Goal: Information Seeking & Learning: Learn about a topic

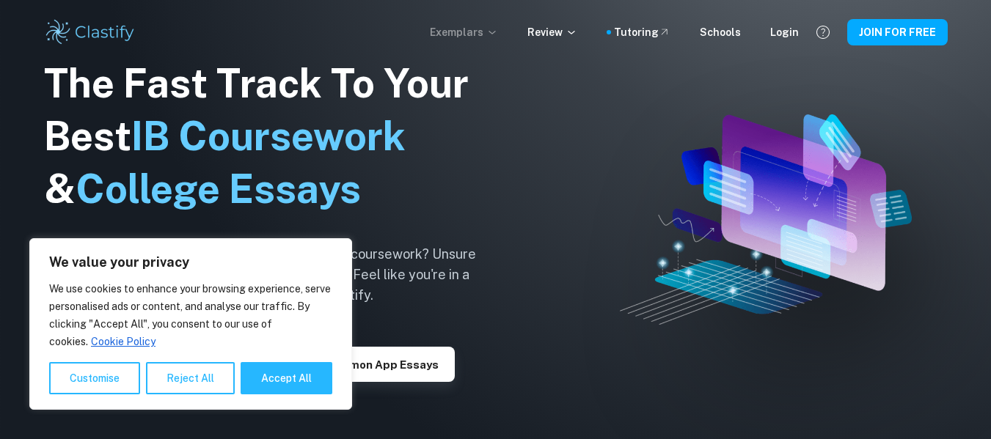
click at [478, 26] on p "Exemplars" at bounding box center [464, 32] width 68 height 16
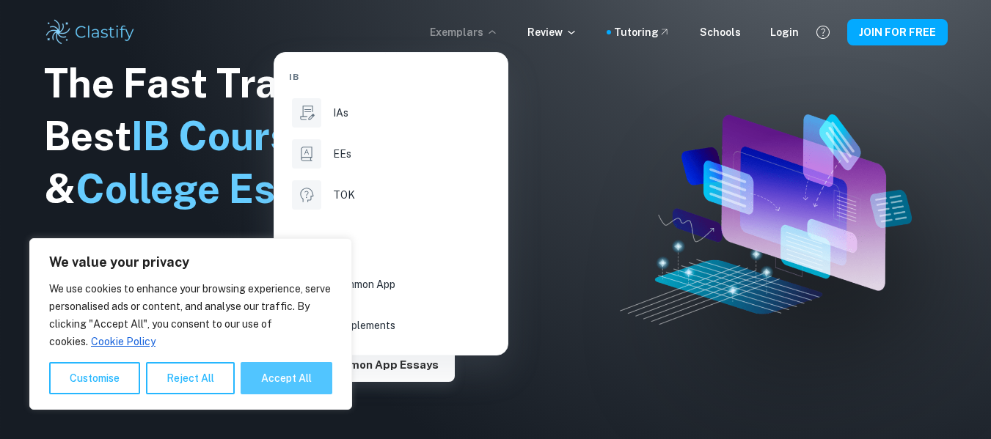
click at [261, 388] on button "Accept All" at bounding box center [287, 378] width 92 height 32
checkbox input "true"
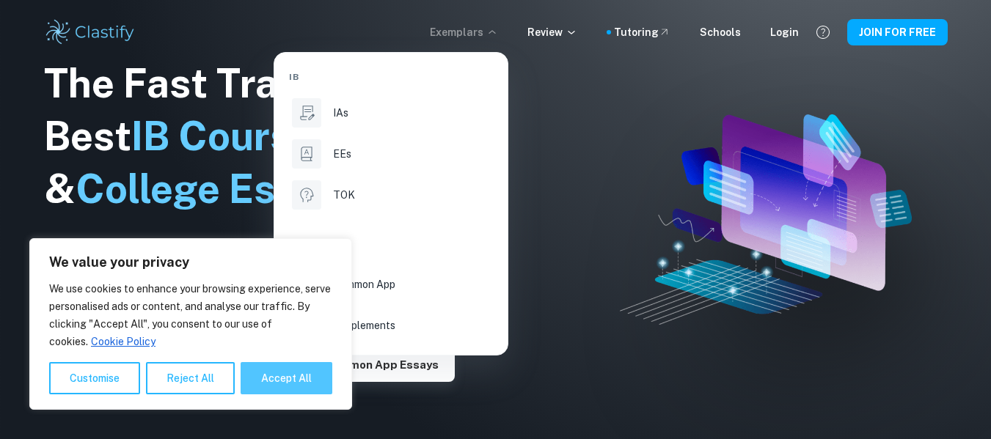
checkbox input "true"
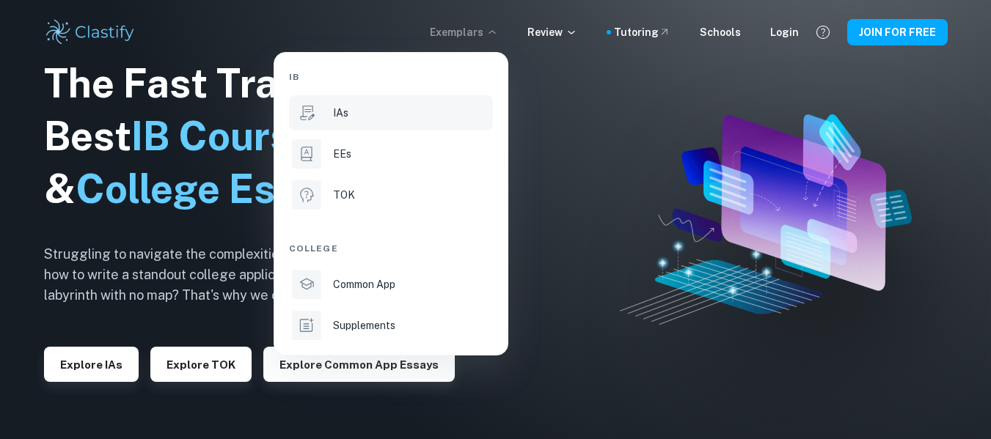
click at [329, 120] on li "IAs" at bounding box center [391, 112] width 204 height 35
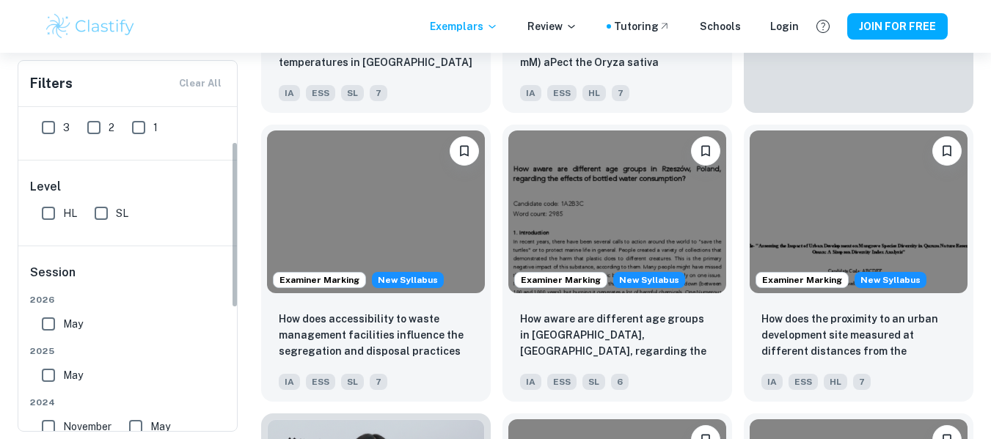
scroll to position [152, 0]
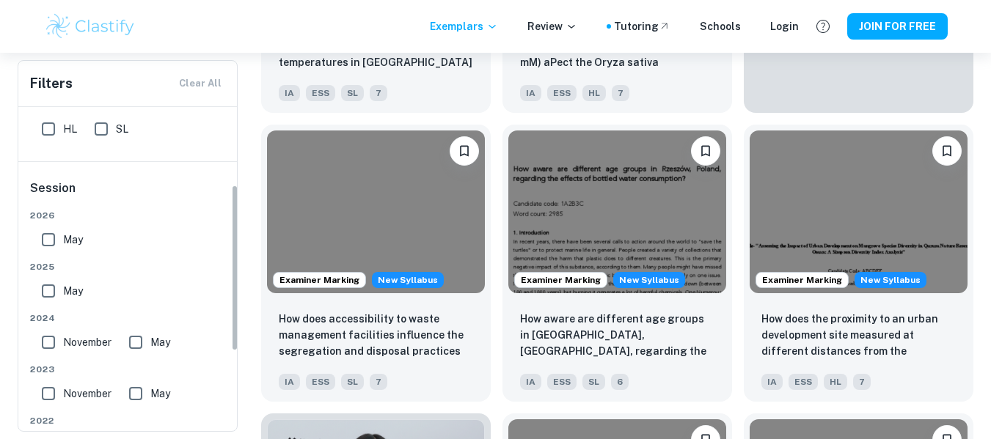
drag, startPoint x: 233, startPoint y: 196, endPoint x: 234, endPoint y: 274, distance: 77.8
click at [234, 274] on div "Grade 7 6 5 4 3 2 1 Level HL SL Session [DATE] [DATE] [DATE] May [DATE] May [DA…" at bounding box center [128, 269] width 220 height 324
click at [50, 296] on input "May" at bounding box center [48, 291] width 29 height 29
checkbox input "true"
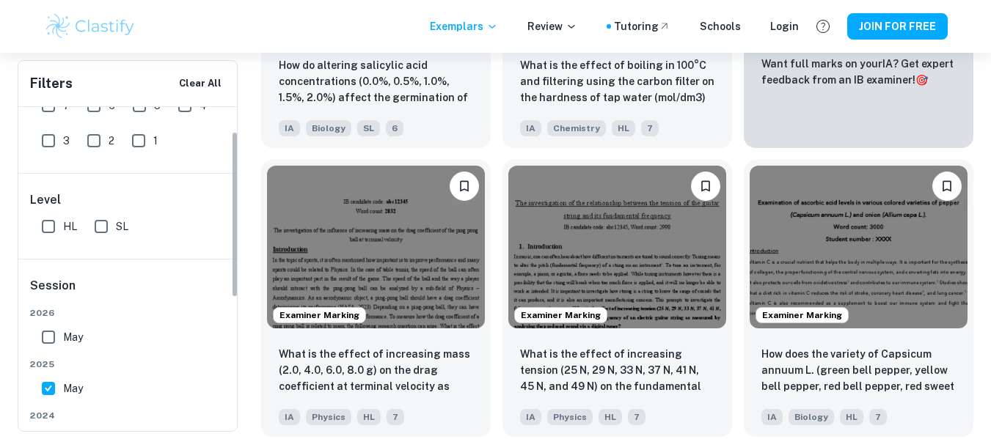
scroll to position [0, 0]
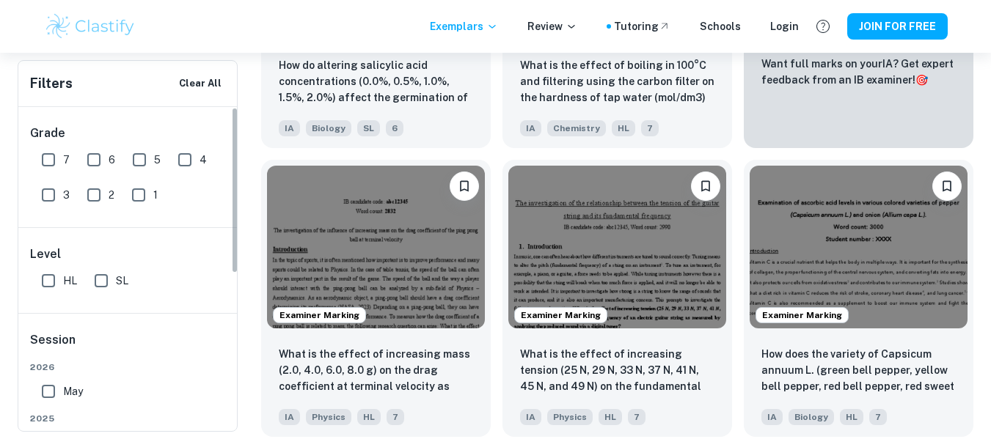
drag, startPoint x: 235, startPoint y: 244, endPoint x: 235, endPoint y: 117, distance: 126.9
click at [235, 117] on div "Grade 7 6 5 4 3 2 1 Level HL SL Session [DATE] [DATE] [DATE] May [DATE] May [DA…" at bounding box center [128, 269] width 220 height 324
drag, startPoint x: 232, startPoint y: 170, endPoint x: 233, endPoint y: 151, distance: 19.1
click at [233, 151] on div "Grade 7 6 5 4 3 2 1 Level HL SL Session [DATE] [DATE] [DATE] May [DATE] May [DA…" at bounding box center [128, 269] width 220 height 324
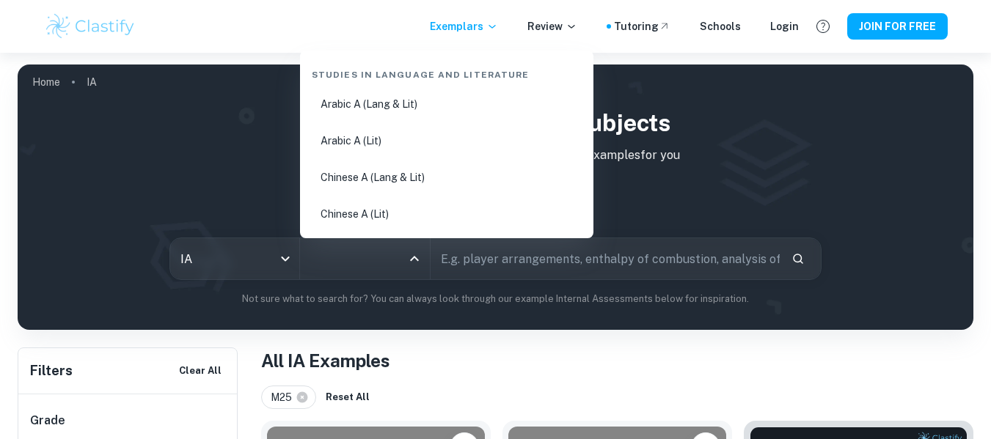
click at [382, 267] on input "All Subjects" at bounding box center [354, 259] width 95 height 28
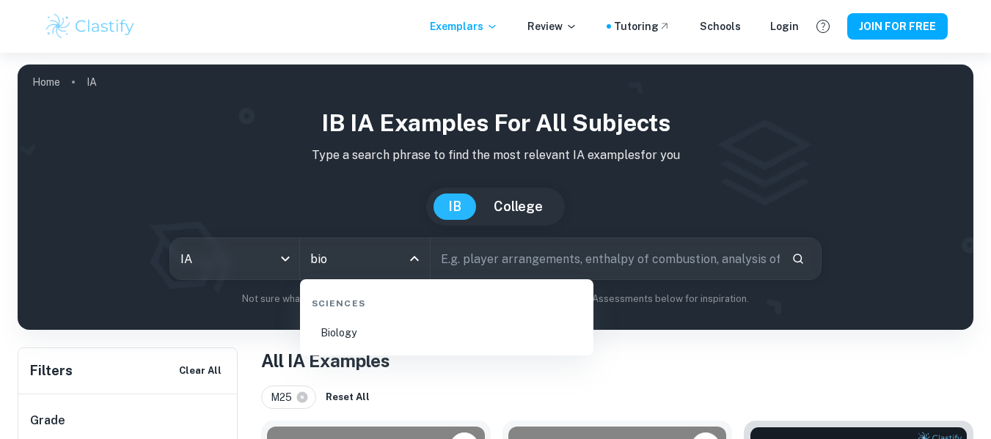
click at [344, 326] on li "Biology" at bounding box center [447, 333] width 282 height 34
type input "Biology"
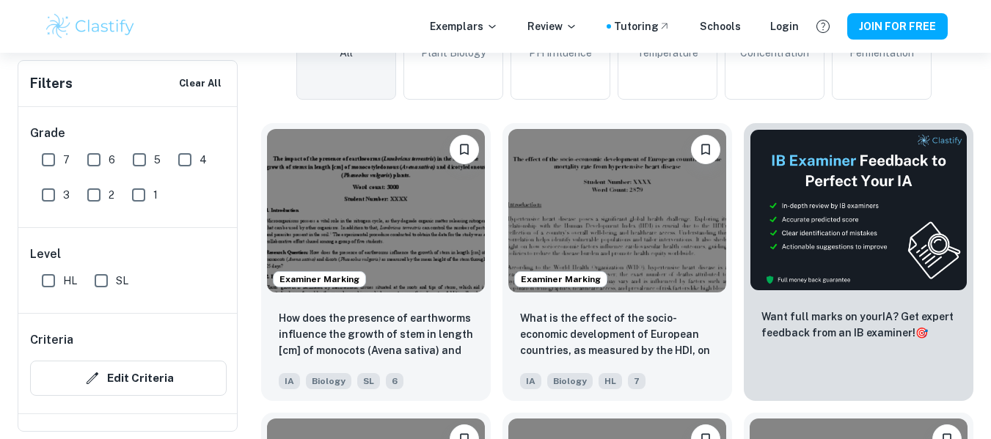
scroll to position [494, 0]
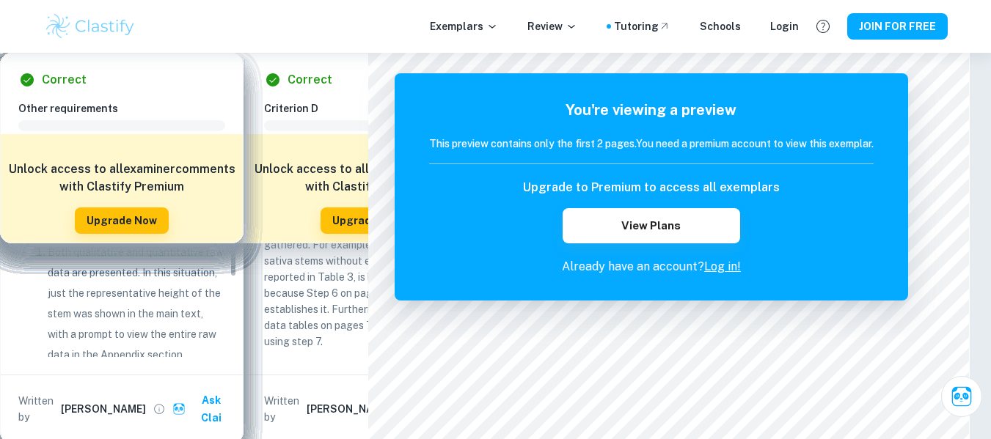
drag, startPoint x: 345, startPoint y: 215, endPoint x: 341, endPoint y: 298, distance: 83.0
click at [341, 298] on div "IA Exemplars How does the presence of earthworms influence the growth of stem i…" at bounding box center [173, 246] width 347 height 387
click at [276, 216] on div "42 2 View Mark Scheme" at bounding box center [174, 218] width 312 height 26
click at [275, 228] on button "View Mark Scheme" at bounding box center [259, 218] width 140 height 26
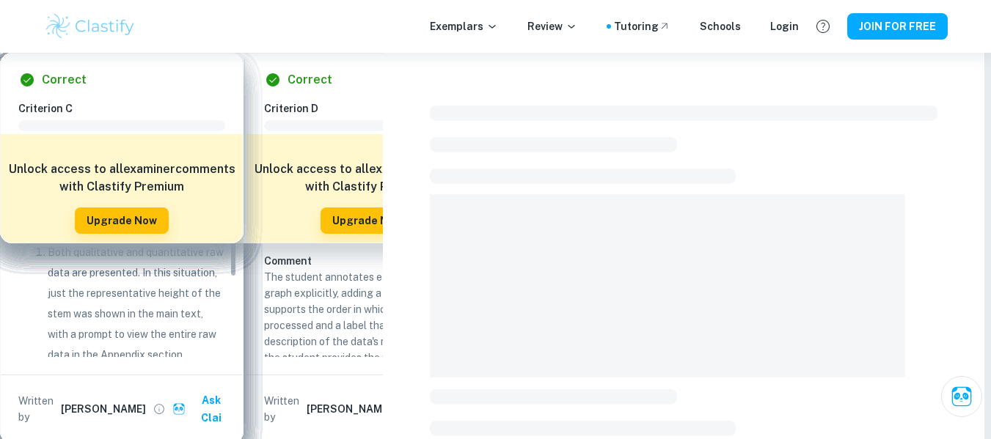
scroll to position [0, 0]
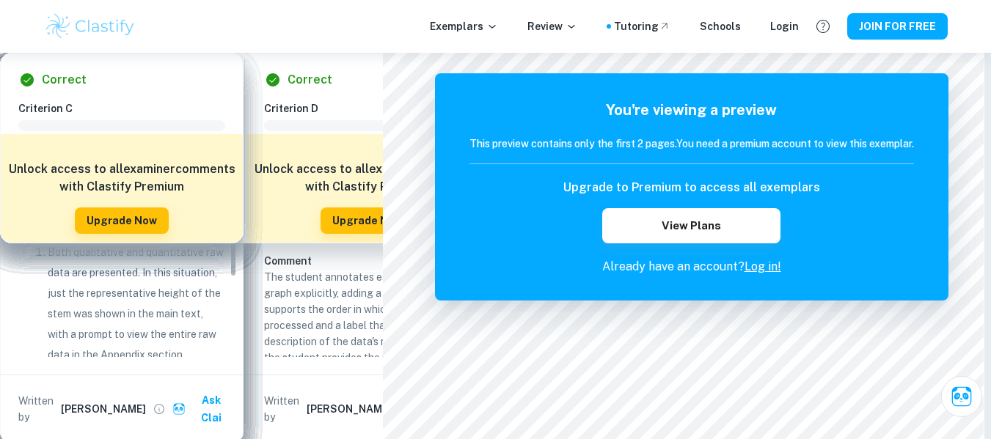
scroll to position [206, 0]
click at [313, 194] on div "A: Research Design" at bounding box center [188, 178] width 341 height 47
click at [313, 194] on div "B: Data Analysis" at bounding box center [188, 206] width 341 height 35
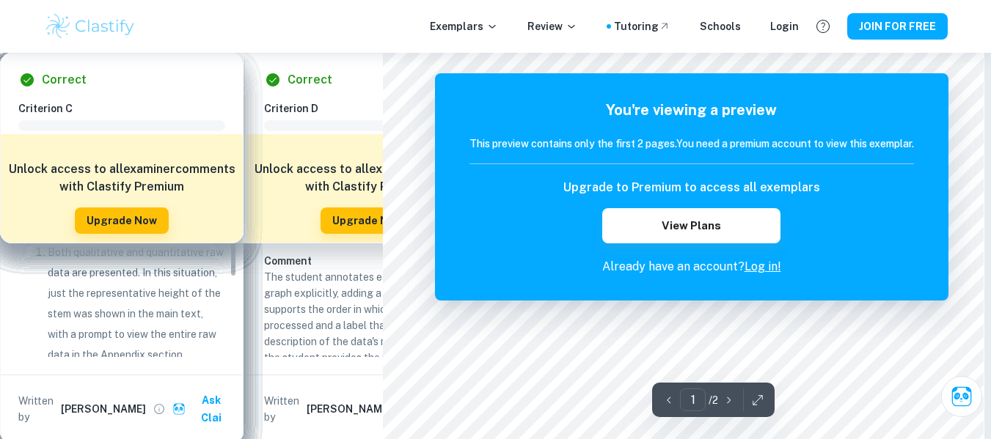
click at [331, 227] on div "B: Data Analysis" at bounding box center [182, 224] width 306 height 18
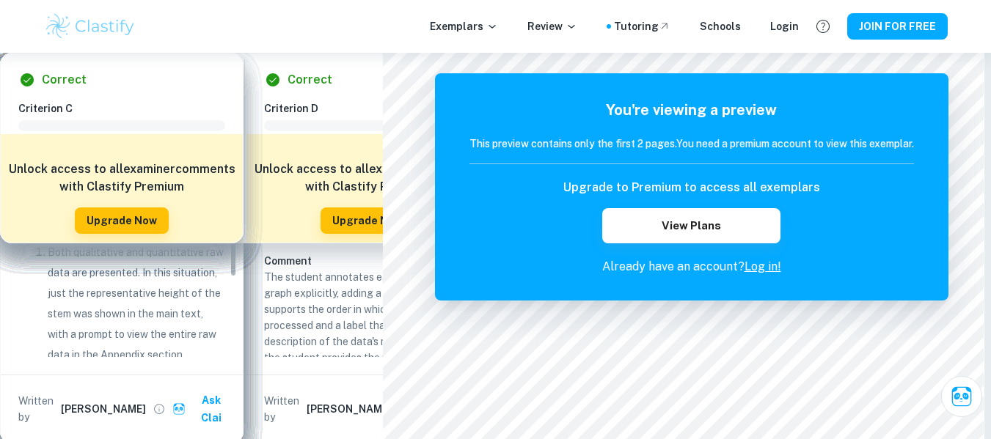
drag, startPoint x: 375, startPoint y: 211, endPoint x: 372, endPoint y: 246, distance: 36.1
click at [372, 246] on div "IA Exemplars How does the presence of earthworms influence the growth of stem i…" at bounding box center [188, 246] width 376 height 387
click at [162, 303] on div "Other requirements" at bounding box center [182, 312] width 306 height 18
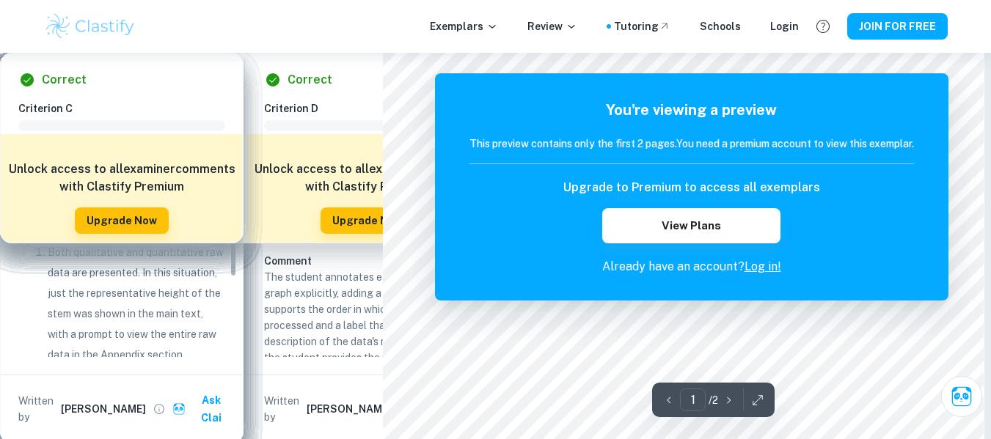
click at [370, 272] on div "Total Marks Received XX / XX View Plans Fatima F. Marked by an official IB Exam…" at bounding box center [188, 432] width 376 height 962
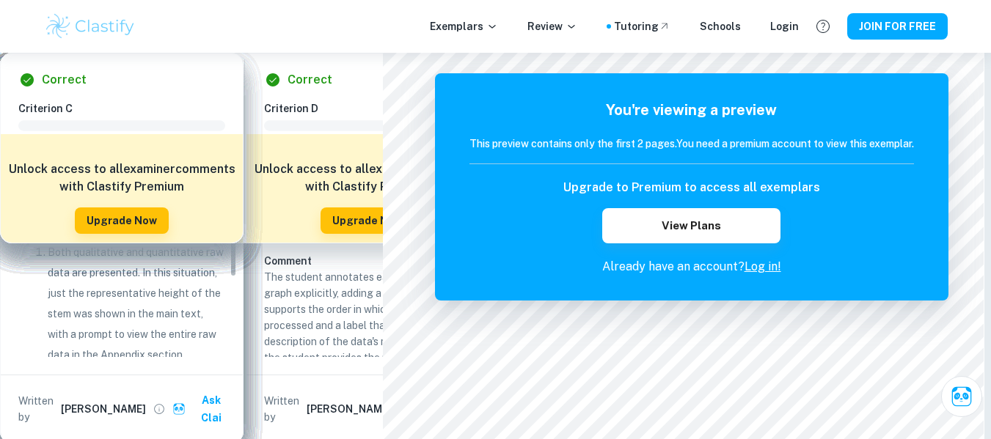
drag, startPoint x: 370, startPoint y: 272, endPoint x: 369, endPoint y: 248, distance: 24.3
click at [369, 248] on div "Total Marks Received XX / XX View Plans Fatima F. Marked by an official IB Exam…" at bounding box center [188, 432] width 376 height 962
click at [371, 246] on div "Total Marks Received XX / XX View Plans Fatima F. Marked by an official IB Exam…" at bounding box center [188, 432] width 376 height 962
drag, startPoint x: 371, startPoint y: 246, endPoint x: 331, endPoint y: 252, distance: 40.7
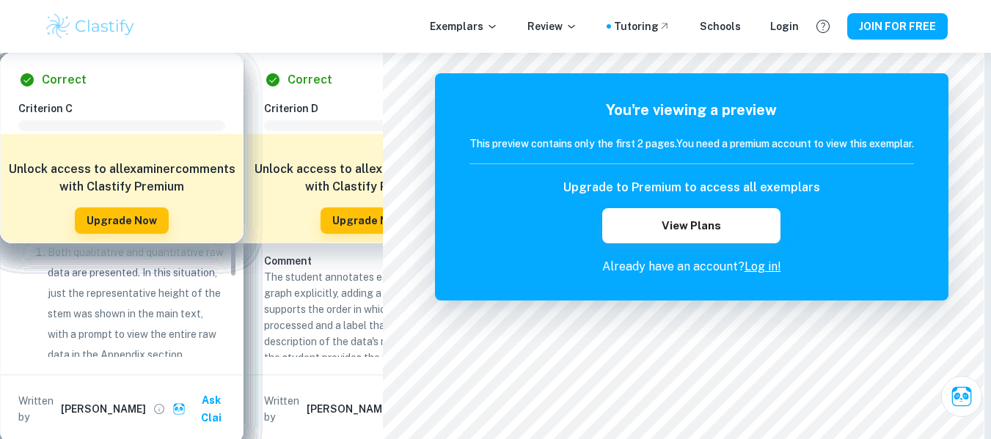
click at [331, 252] on div "IA Exemplars How does the presence of earthworms influence the growth of stem i…" at bounding box center [188, 246] width 376 height 387
click at [200, 198] on div "B: Data Analysis" at bounding box center [182, 193] width 306 height 18
click at [195, 158] on div "A: Research Design" at bounding box center [182, 158] width 306 height 18
drag, startPoint x: 375, startPoint y: 121, endPoint x: 375, endPoint y: 149, distance: 27.9
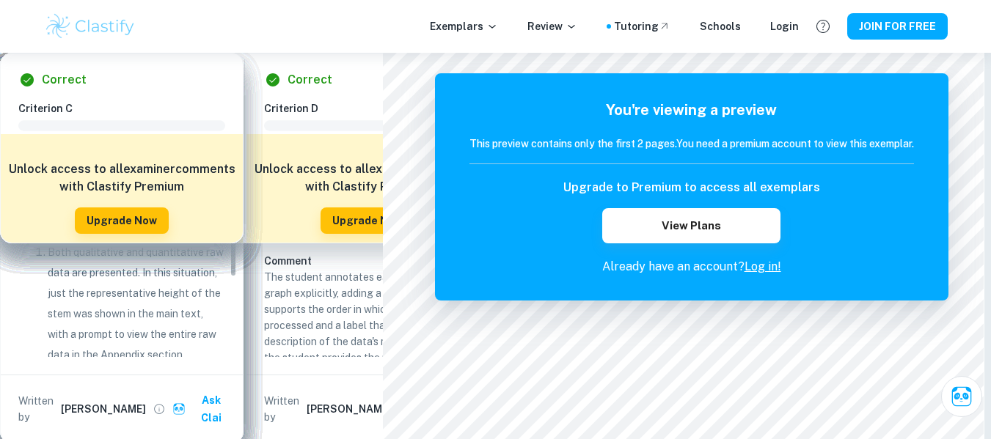
drag, startPoint x: 373, startPoint y: 153, endPoint x: 373, endPoint y: 161, distance: 8.8
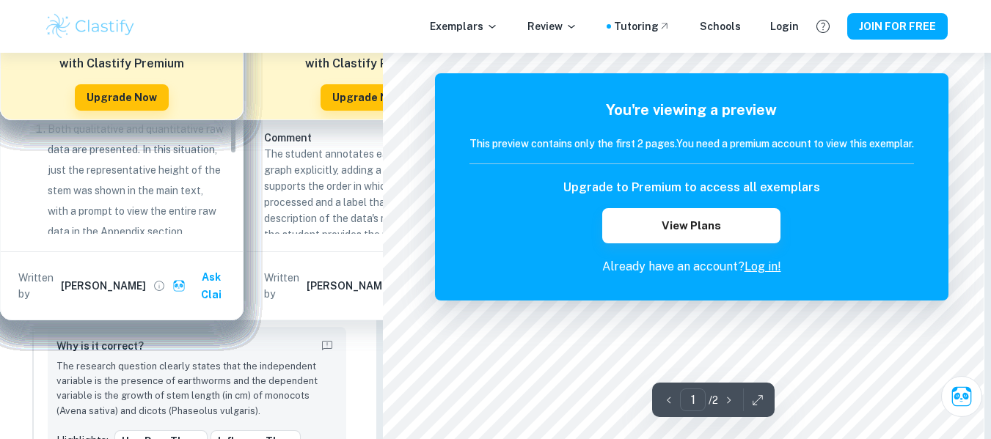
scroll to position [130, 0]
